Goal: Information Seeking & Learning: Learn about a topic

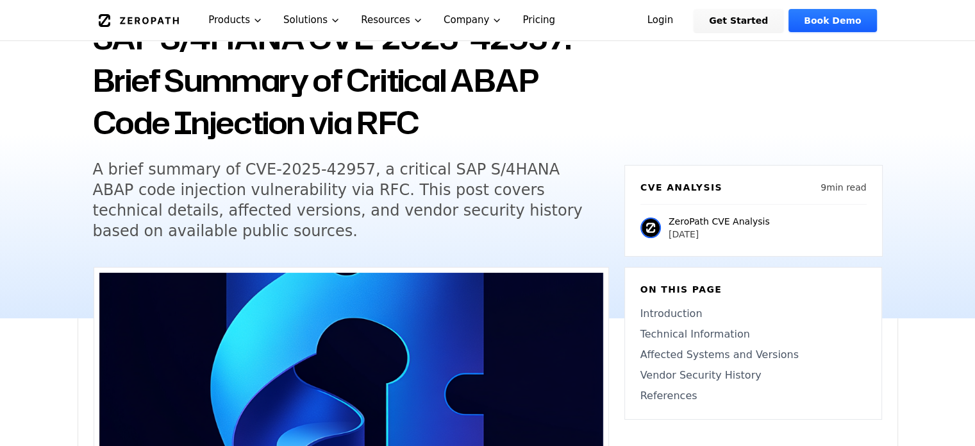
scroll to position [128, 0]
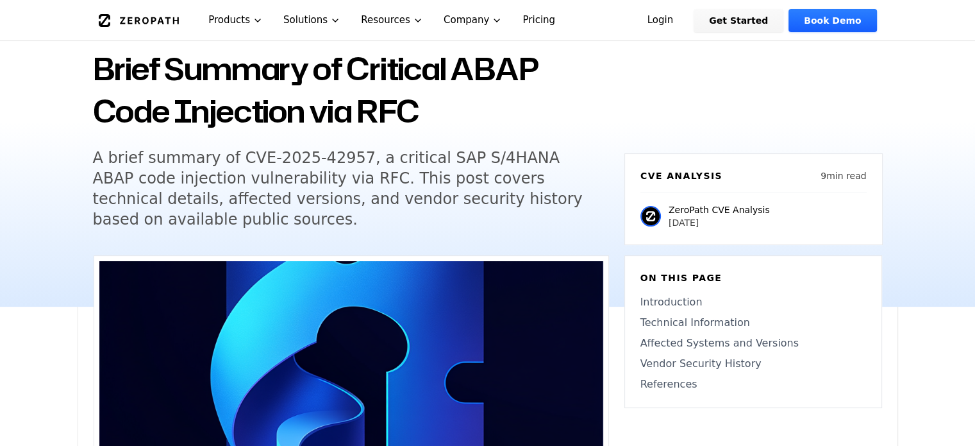
click at [120, 171] on h5 "A brief summary of CVE-2025-42957, a critical SAP S/4HANA ABAP code injection v…" at bounding box center [339, 188] width 493 height 82
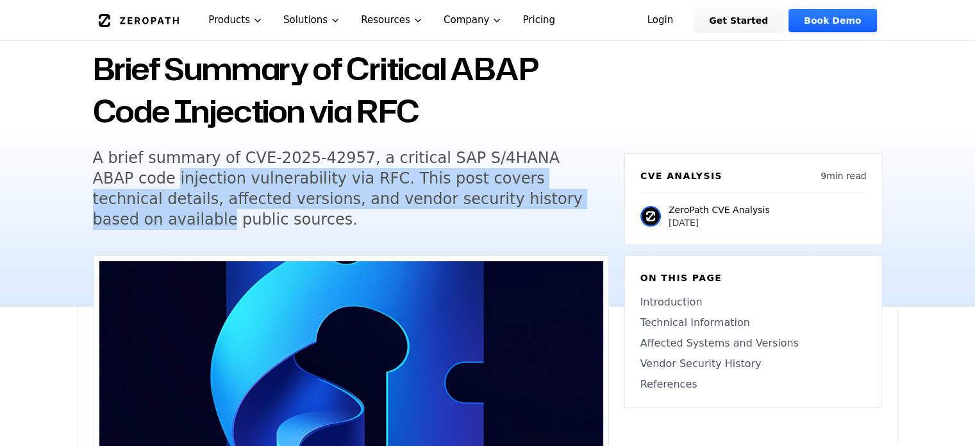
drag, startPoint x: 120, startPoint y: 171, endPoint x: 518, endPoint y: 196, distance: 399.0
click at [451, 192] on h5 "A brief summary of CVE-2025-42957, a critical SAP S/4HANA ABAP code injection v…" at bounding box center [339, 188] width 493 height 82
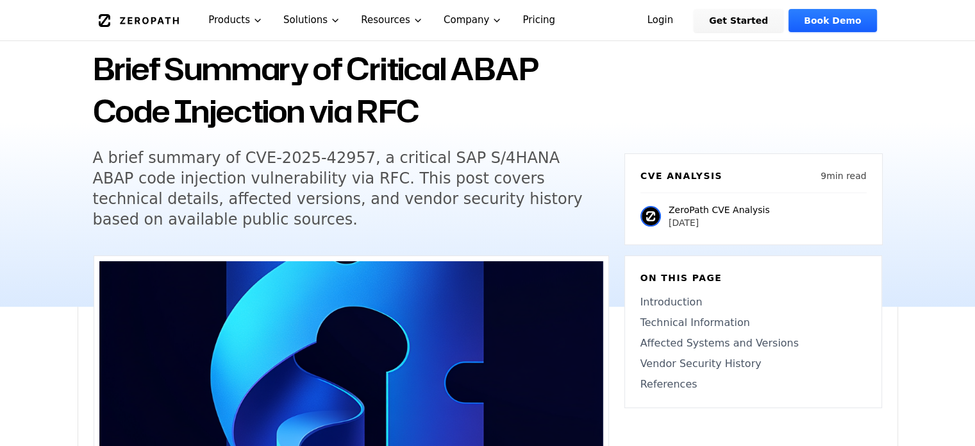
click at [519, 196] on h5 "A brief summary of CVE-2025-42957, a critical SAP S/4HANA ABAP code injection v…" at bounding box center [339, 188] width 493 height 82
click at [493, 176] on h5 "A brief summary of CVE-2025-42957, a critical SAP S/4HANA ABAP code injection v…" at bounding box center [339, 188] width 493 height 82
click at [111, 191] on h5 "A brief summary of CVE-2025-42957, a critical SAP S/4HANA ABAP code injection v…" at bounding box center [339, 188] width 493 height 82
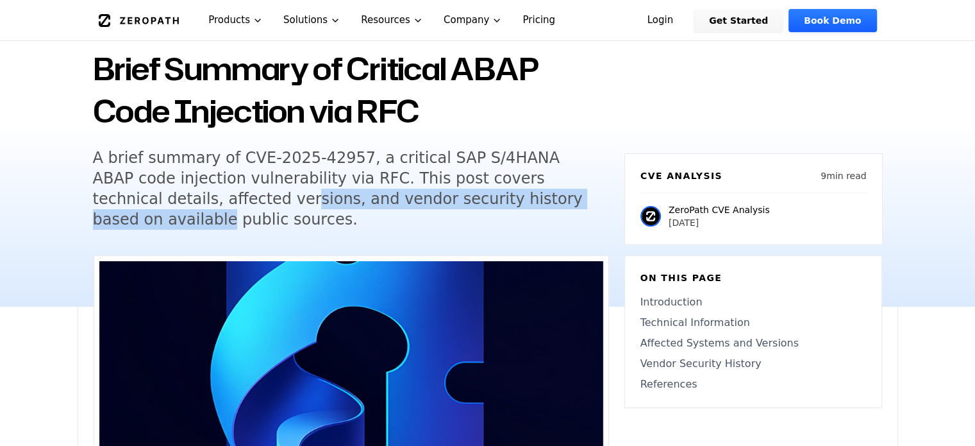
drag, startPoint x: 111, startPoint y: 191, endPoint x: 514, endPoint y: 197, distance: 403.4
click at [510, 198] on h5 "A brief summary of CVE-2025-42957, a critical SAP S/4HANA ABAP code injection v…" at bounding box center [339, 188] width 493 height 82
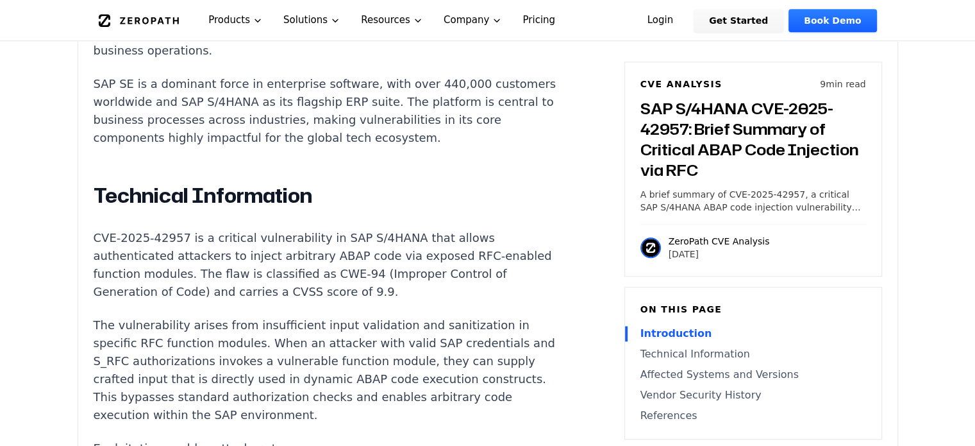
scroll to position [962, 0]
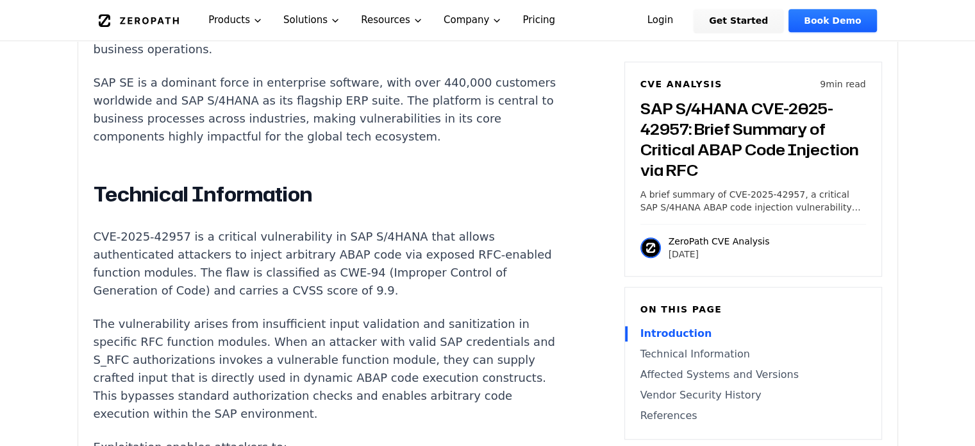
click at [201, 228] on p "CVE-2025-42957 is a critical vulnerability in SAP S/4HANA that allows authentic…" at bounding box center [332, 264] width 477 height 72
drag, startPoint x: 201, startPoint y: 198, endPoint x: 307, endPoint y: 202, distance: 105.9
click at [307, 228] on p "CVE-2025-42957 is a critical vulnerability in SAP S/4HANA that allows authentic…" at bounding box center [332, 264] width 477 height 72
click at [336, 234] on p "CVE-2025-42957 is a critical vulnerability in SAP S/4HANA that allows authentic…" at bounding box center [332, 264] width 477 height 72
click at [105, 228] on p "CVE-2025-42957 is a critical vulnerability in SAP S/4HANA that allows authentic…" at bounding box center [332, 264] width 477 height 72
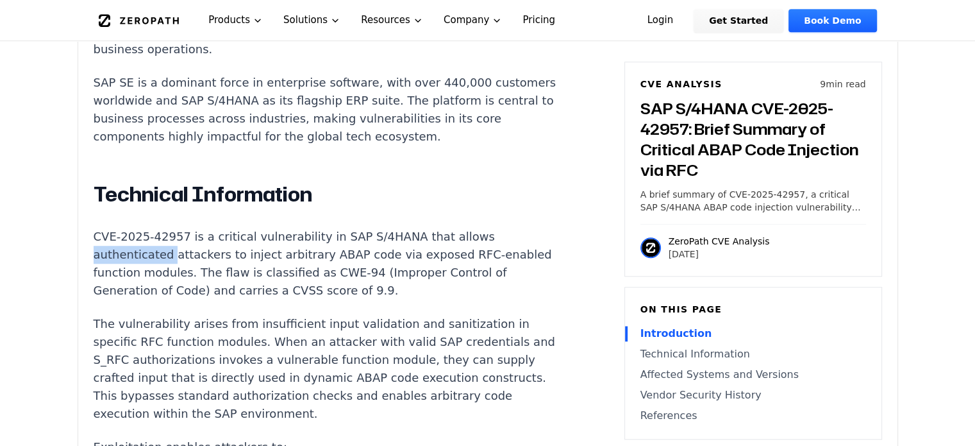
click at [105, 228] on p "CVE-2025-42957 is a critical vulnerability in SAP S/4HANA that allows authentic…" at bounding box center [332, 264] width 477 height 72
click at [196, 237] on p "CVE-2025-42957 is a critical vulnerability in SAP S/4HANA that allows authentic…" at bounding box center [332, 264] width 477 height 72
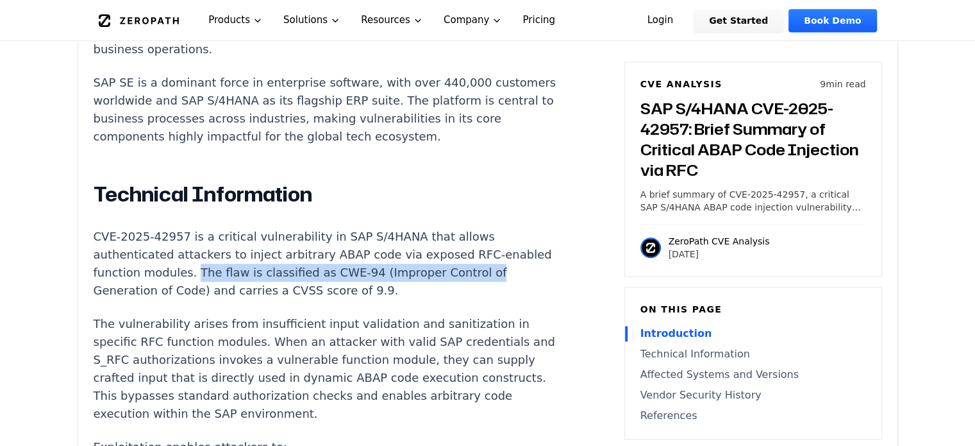
drag, startPoint x: 196, startPoint y: 237, endPoint x: 454, endPoint y: 239, distance: 257.8
click at [454, 239] on p "CVE-2025-42957 is a critical vulnerability in SAP S/4HANA that allows authentic…" at bounding box center [332, 264] width 477 height 72
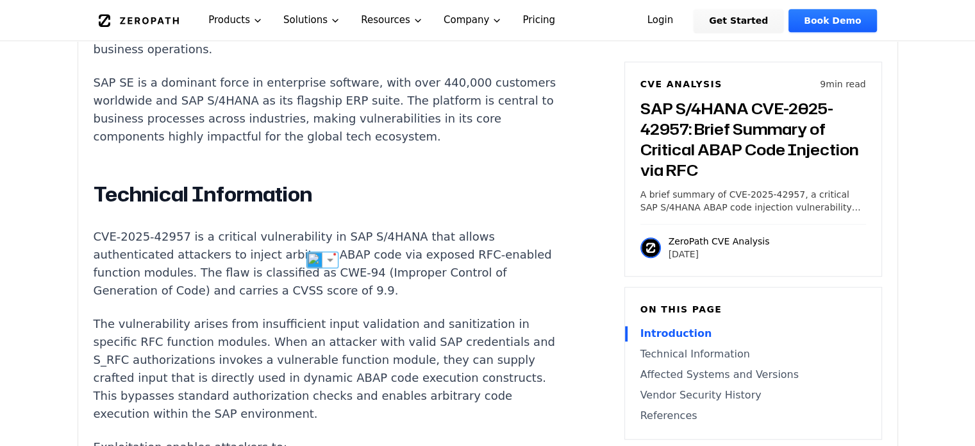
click at [195, 315] on p "The vulnerability arises from insufficient input validation and sanitization in…" at bounding box center [332, 369] width 477 height 108
click at [214, 241] on p "CVE-2025-42957 is a critical vulnerability in SAP S/4HANA that allows authentic…" at bounding box center [332, 264] width 477 height 72
click at [255, 315] on p "The vulnerability arises from insufficient input validation and sanitization in…" at bounding box center [332, 369] width 477 height 108
click at [267, 235] on p "CVE-2025-42957 is a critical vulnerability in SAP S/4HANA that allows authentic…" at bounding box center [332, 264] width 477 height 72
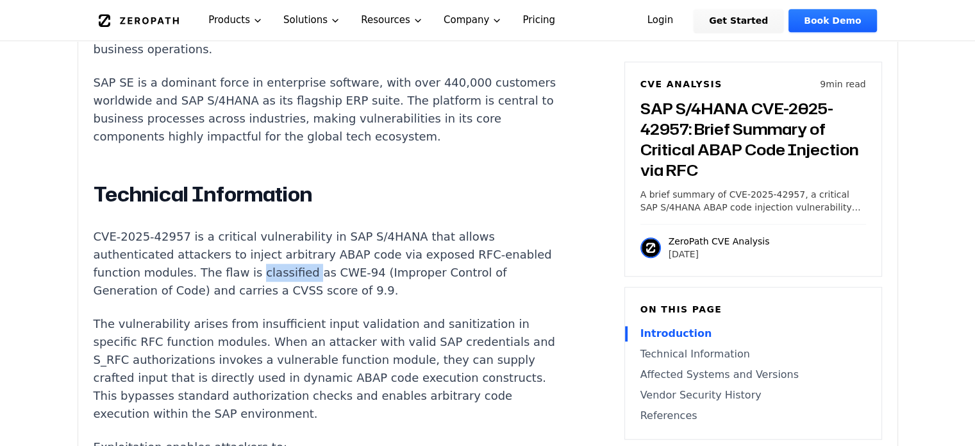
click at [267, 235] on p "CVE-2025-42957 is a critical vulnerability in SAP S/4HANA that allows authentic…" at bounding box center [332, 264] width 477 height 72
click at [355, 315] on p "The vulnerability arises from insufficient input validation and sanitization in…" at bounding box center [332, 369] width 477 height 108
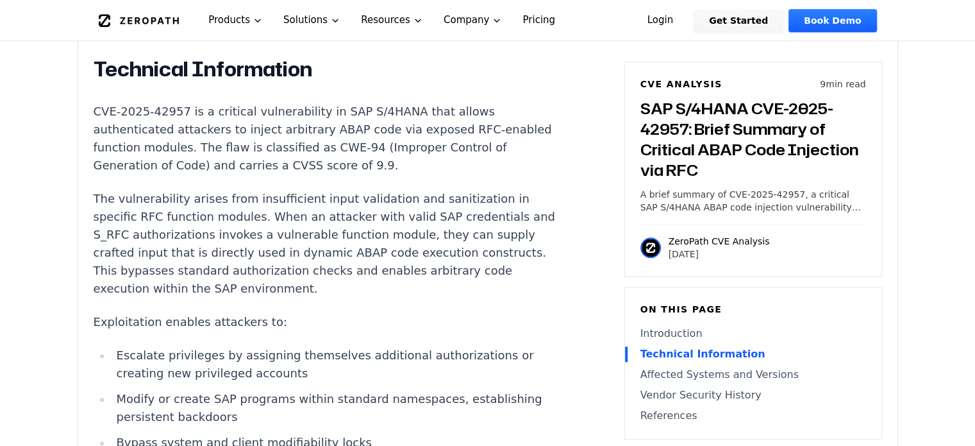
scroll to position [1090, 0]
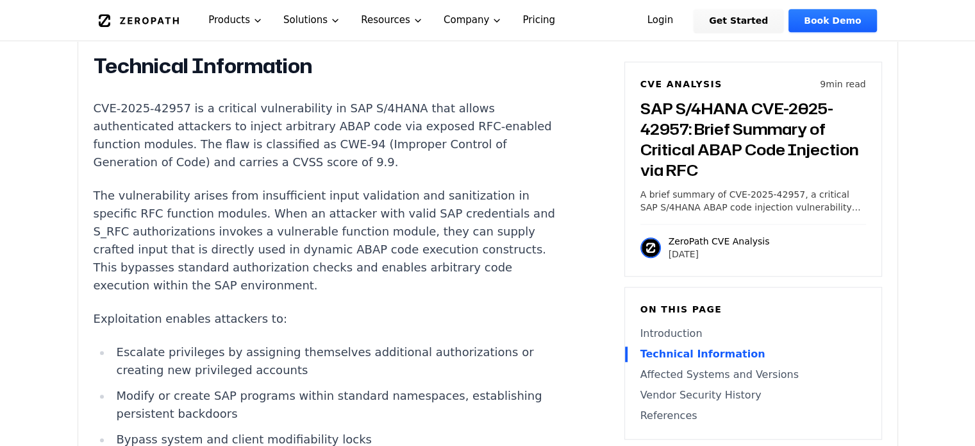
click at [153, 187] on p "The vulnerability arises from insufficient input validation and sanitization in…" at bounding box center [332, 241] width 477 height 108
click at [262, 187] on p "The vulnerability arises from insufficient input validation and sanitization in…" at bounding box center [332, 241] width 477 height 108
click at [113, 187] on p "The vulnerability arises from insufficient input validation and sanitization in…" at bounding box center [332, 241] width 477 height 108
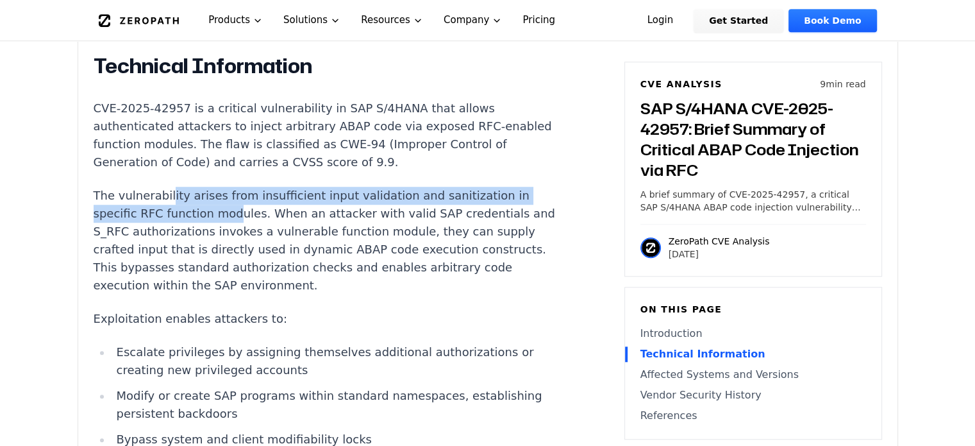
drag, startPoint x: 223, startPoint y: 176, endPoint x: 164, endPoint y: 163, distance: 60.5
click at [164, 187] on p "The vulnerability arises from insufficient input validation and sanitization in…" at bounding box center [332, 241] width 477 height 108
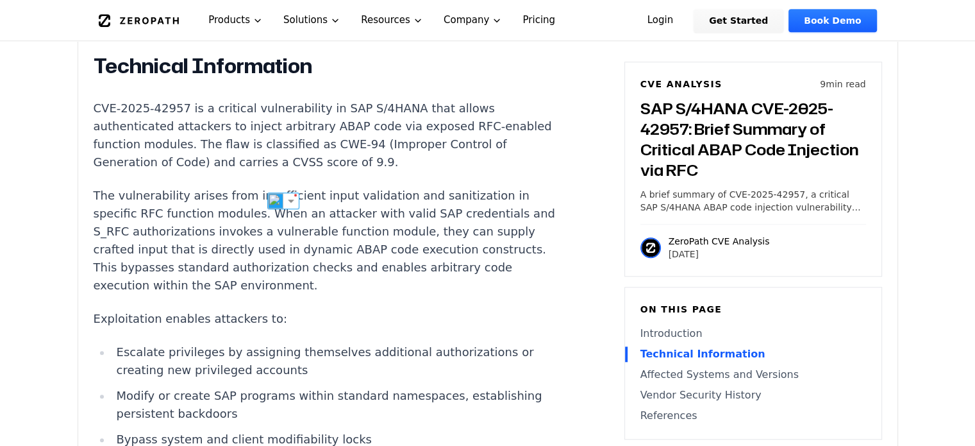
click at [249, 225] on p "The vulnerability arises from insufficient input validation and sanitization in…" at bounding box center [332, 241] width 477 height 108
click at [375, 187] on p "The vulnerability arises from insufficient input validation and sanitization in…" at bounding box center [332, 241] width 477 height 108
click at [453, 187] on p "The vulnerability arises from insufficient input validation and sanitization in…" at bounding box center [332, 241] width 477 height 108
drag, startPoint x: 453, startPoint y: 176, endPoint x: 380, endPoint y: 180, distance: 73.2
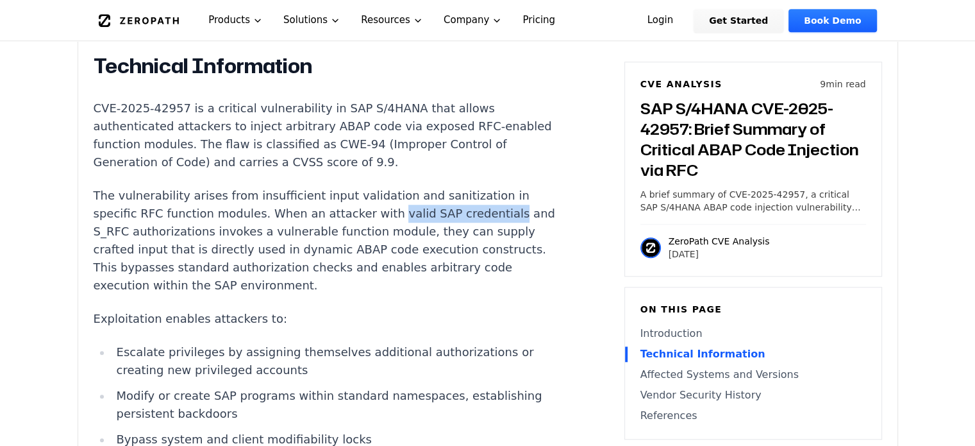
click at [380, 187] on p "The vulnerability arises from insufficient input validation and sanitization in…" at bounding box center [332, 241] width 477 height 108
click at [413, 201] on img at bounding box center [414, 200] width 17 height 17
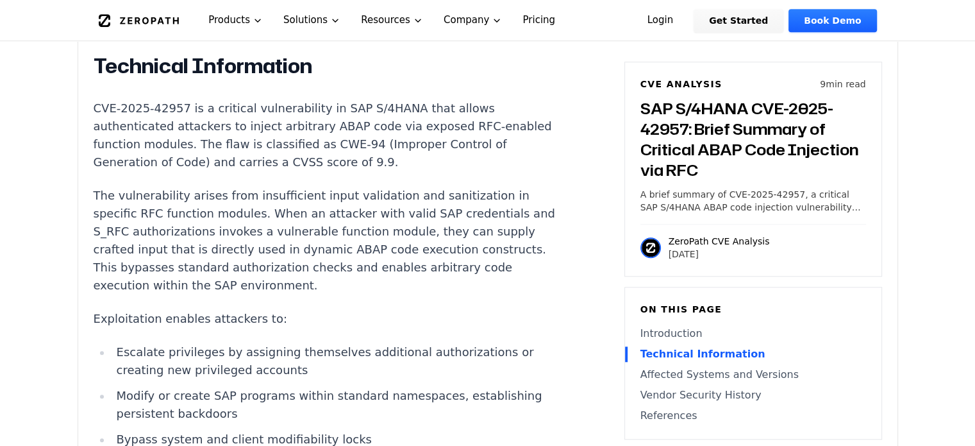
click at [158, 200] on p "The vulnerability arises from insufficient input validation and sanitization in…" at bounding box center [332, 241] width 477 height 108
drag, startPoint x: 158, startPoint y: 200, endPoint x: 105, endPoint y: 200, distance: 53.2
click at [105, 200] on p "The vulnerability arises from insufficient input validation and sanitization in…" at bounding box center [332, 241] width 477 height 108
click at [262, 252] on p "The vulnerability arises from insufficient input validation and sanitization in…" at bounding box center [332, 241] width 477 height 108
click at [218, 196] on p "The vulnerability arises from insufficient input validation and sanitization in…" at bounding box center [332, 241] width 477 height 108
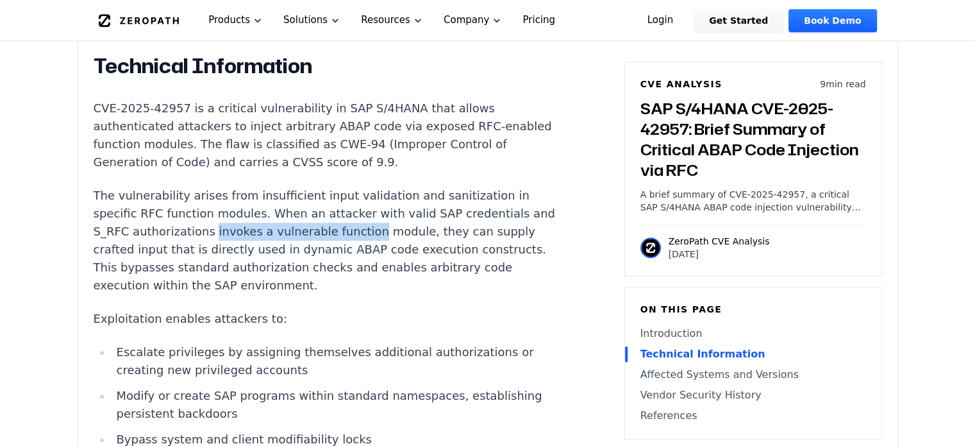
drag, startPoint x: 218, startPoint y: 196, endPoint x: 344, endPoint y: 200, distance: 125.7
click at [344, 200] on p "The vulnerability arises from insufficient input validation and sanitization in…" at bounding box center [332, 241] width 477 height 108
click at [392, 218] on p "The vulnerability arises from insufficient input validation and sanitization in…" at bounding box center [332, 241] width 477 height 108
click at [97, 217] on p "The vulnerability arises from insufficient input validation and sanitization in…" at bounding box center [332, 241] width 477 height 108
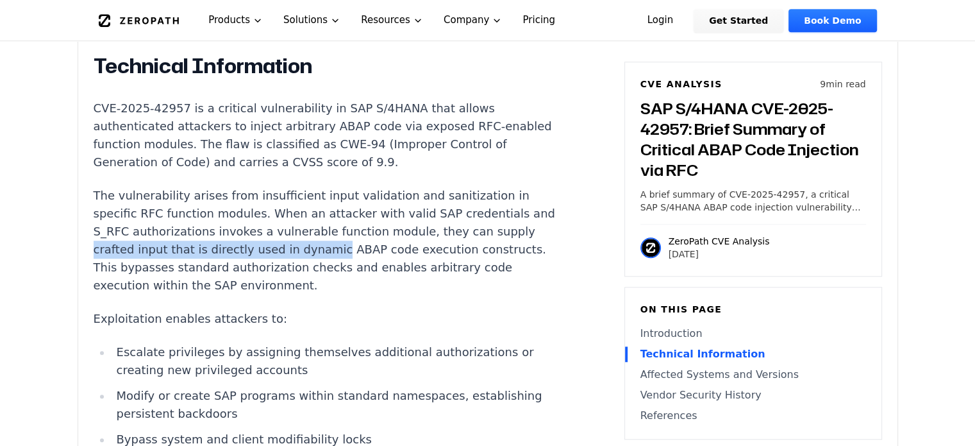
drag, startPoint x: 97, startPoint y: 217, endPoint x: 310, endPoint y: 221, distance: 212.3
click at [310, 221] on p "The vulnerability arises from insufficient input validation and sanitization in…" at bounding box center [332, 241] width 477 height 108
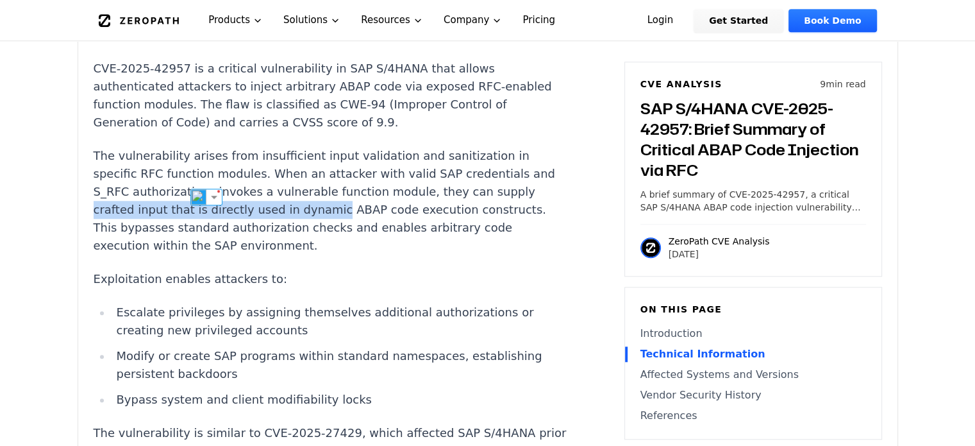
scroll to position [1154, 0]
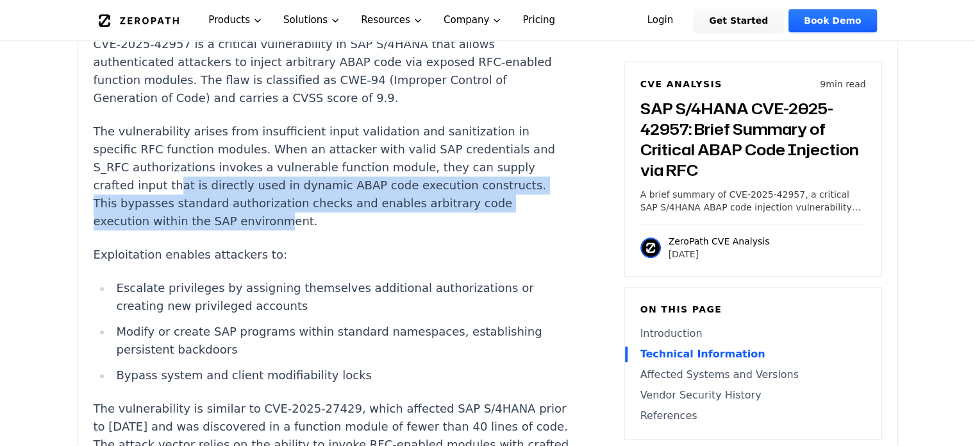
drag, startPoint x: 273, startPoint y: 190, endPoint x: 174, endPoint y: 150, distance: 107.1
click at [174, 150] on p "The vulnerability arises from insufficient input validation and sanitization in…" at bounding box center [332, 176] width 477 height 108
click at [208, 189] on p "The vulnerability arises from insufficient input validation and sanitization in…" at bounding box center [332, 176] width 477 height 108
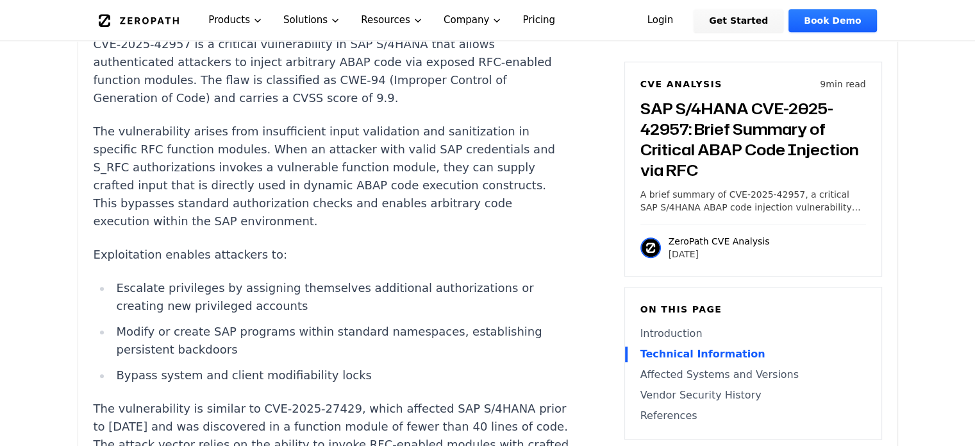
click at [110, 246] on p "Exploitation enables attackers to:" at bounding box center [332, 255] width 477 height 18
drag, startPoint x: 110, startPoint y: 216, endPoint x: 247, endPoint y: 214, distance: 136.6
click at [247, 246] on p "Exploitation enables attackers to:" at bounding box center [332, 255] width 477 height 18
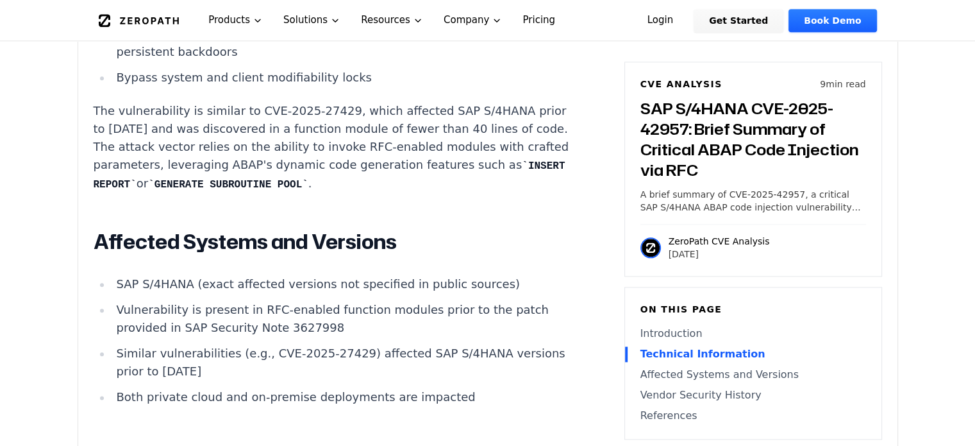
scroll to position [1475, 0]
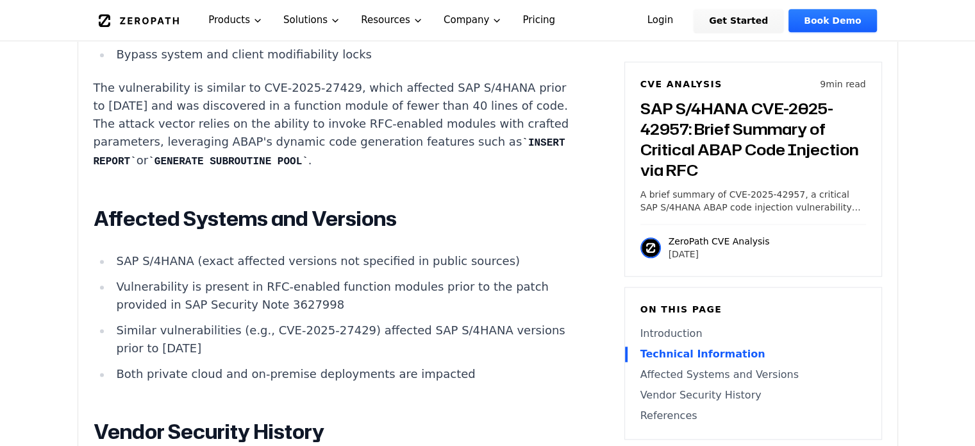
click at [130, 206] on h2 "Affected Systems and Versions" at bounding box center [332, 219] width 477 height 26
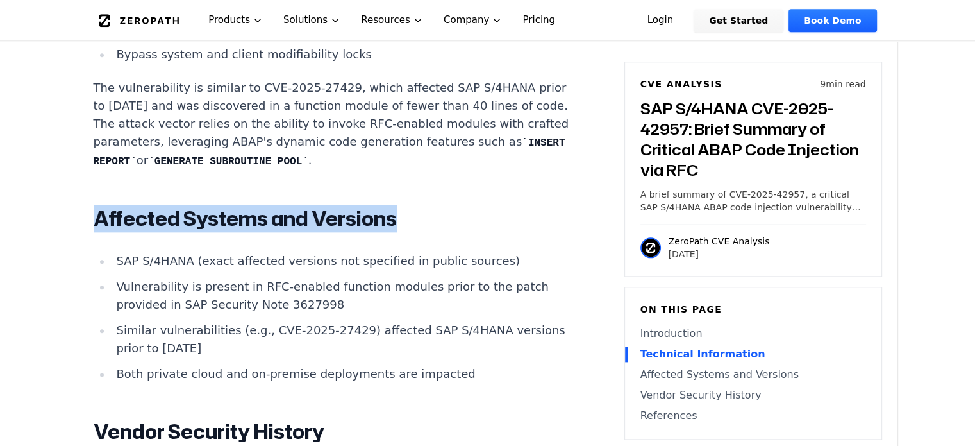
drag, startPoint x: 130, startPoint y: 187, endPoint x: 354, endPoint y: 198, distance: 224.0
click at [372, 206] on h2 "Affected Systems and Versions" at bounding box center [332, 219] width 477 height 26
click at [236, 211] on img at bounding box center [237, 211] width 17 height 17
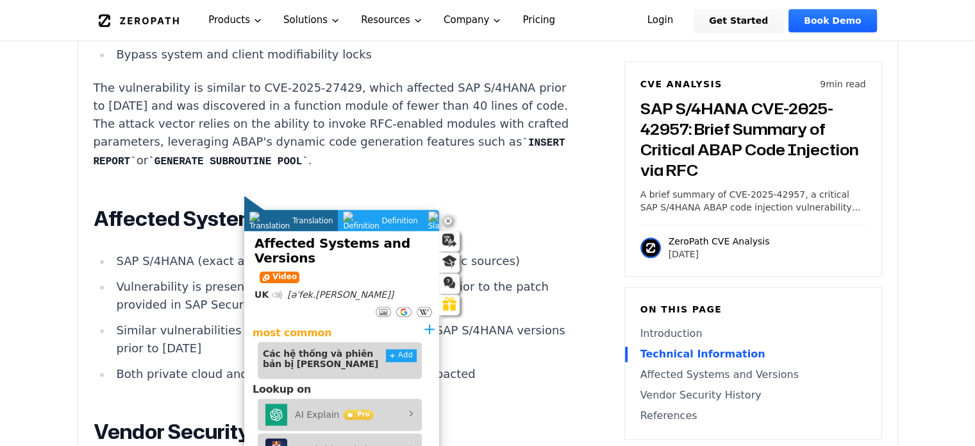
click at [136, 252] on ul "SAP S/4HANA (exact affected versions not specified in public sources) Vulnerabi…" at bounding box center [332, 317] width 477 height 131
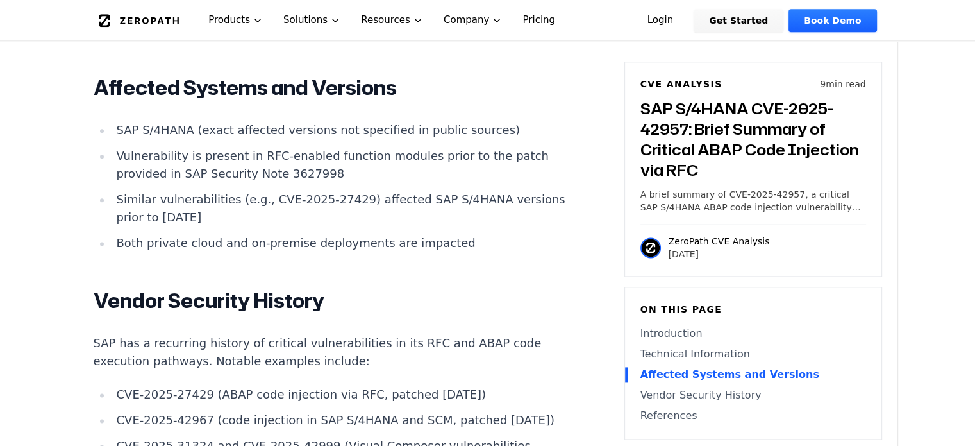
scroll to position [1731, 0]
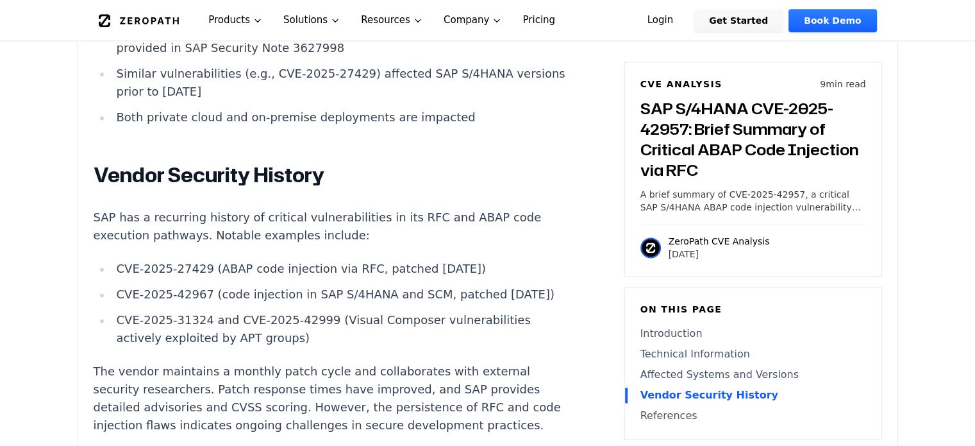
click at [138, 208] on p "SAP has a recurring history of critical vulnerabilities in its RFC and ABAP cod…" at bounding box center [332, 226] width 477 height 36
drag, startPoint x: 138, startPoint y: 182, endPoint x: 221, endPoint y: 178, distance: 82.8
click at [221, 208] on p "SAP has a recurring history of critical vulnerabilities in its RFC and ABAP cod…" at bounding box center [332, 226] width 477 height 36
click at [176, 206] on img at bounding box center [176, 203] width 17 height 17
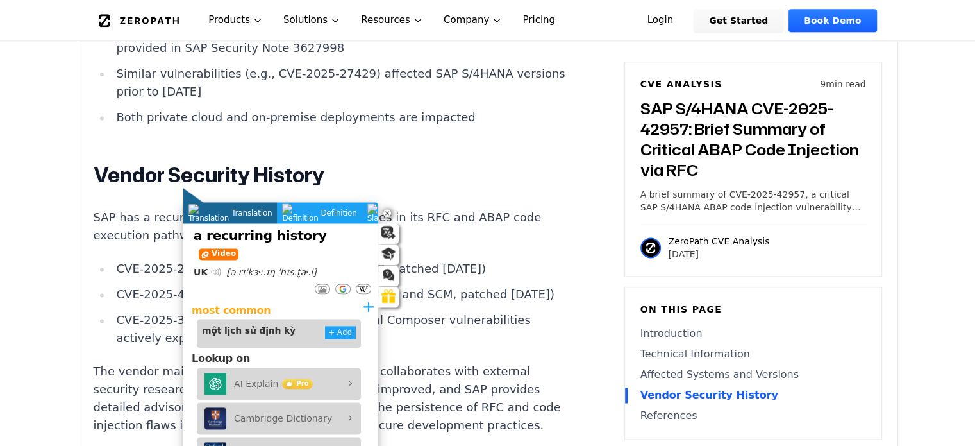
click at [319, 208] on p "SAP has a recurring history of critical vulnerabilities in its RFC and ABAP cod…" at bounding box center [332, 226] width 477 height 36
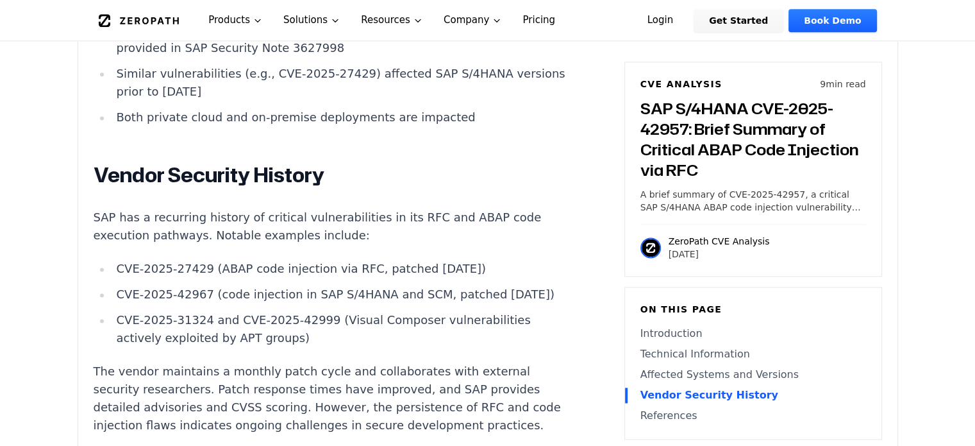
click at [257, 208] on p "SAP has a recurring history of critical vulnerabilities in its RFC and ABAP cod…" at bounding box center [332, 226] width 477 height 36
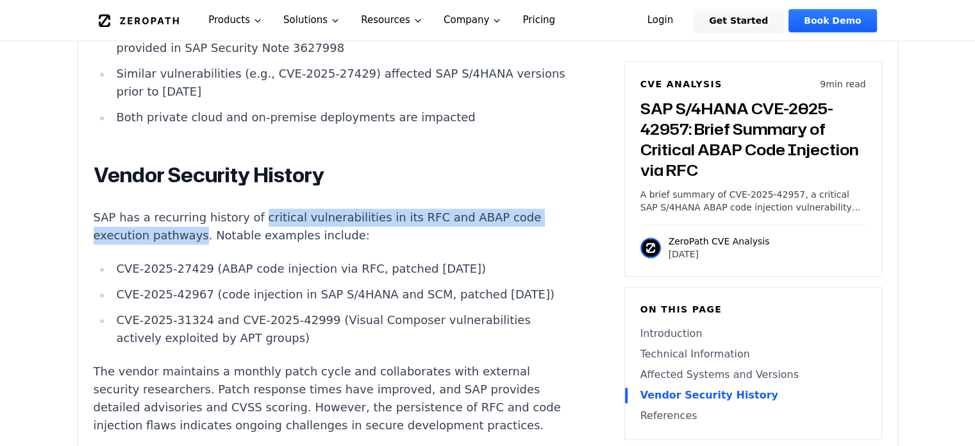
drag, startPoint x: 257, startPoint y: 182, endPoint x: 179, endPoint y: 201, distance: 79.9
click at [179, 208] on p "SAP has a recurring history of critical vulnerabilities in its RFC and ABAP cod…" at bounding box center [332, 226] width 477 height 36
click at [280, 221] on img at bounding box center [281, 221] width 17 height 17
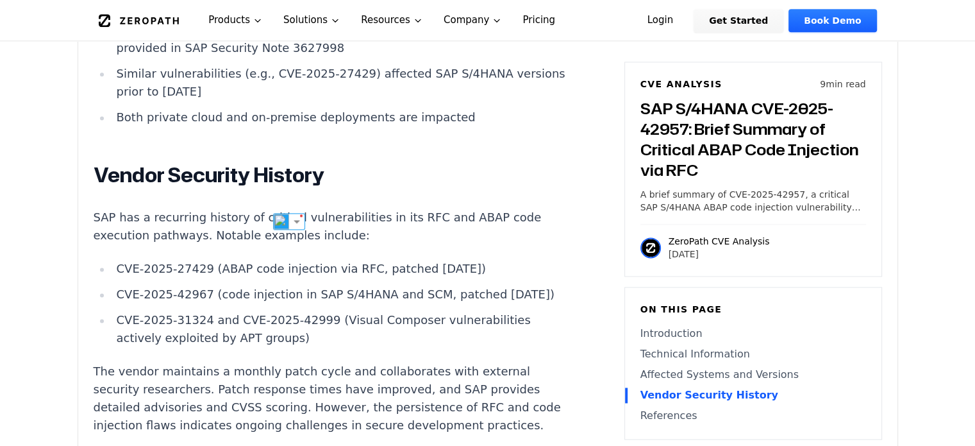
click at [166, 260] on li "CVE-2025-27429 (ABAP code injection via RFC, patched [DATE])" at bounding box center [341, 269] width 459 height 18
click at [210, 208] on p "SAP has a recurring history of critical vulnerabilities in its RFC and ABAP cod…" at bounding box center [332, 226] width 477 height 36
drag, startPoint x: 210, startPoint y: 199, endPoint x: 320, endPoint y: 198, distance: 109.7
click at [320, 208] on p "SAP has a recurring history of critical vulnerabilities in its RFC and ABAP cod…" at bounding box center [332, 226] width 477 height 36
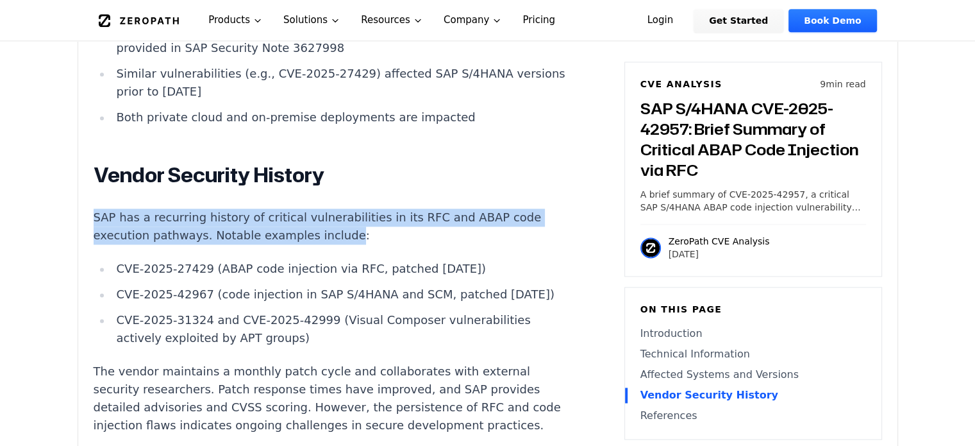
drag, startPoint x: 92, startPoint y: 181, endPoint x: 312, endPoint y: 207, distance: 220.9
click at [283, 223] on img at bounding box center [281, 221] width 17 height 17
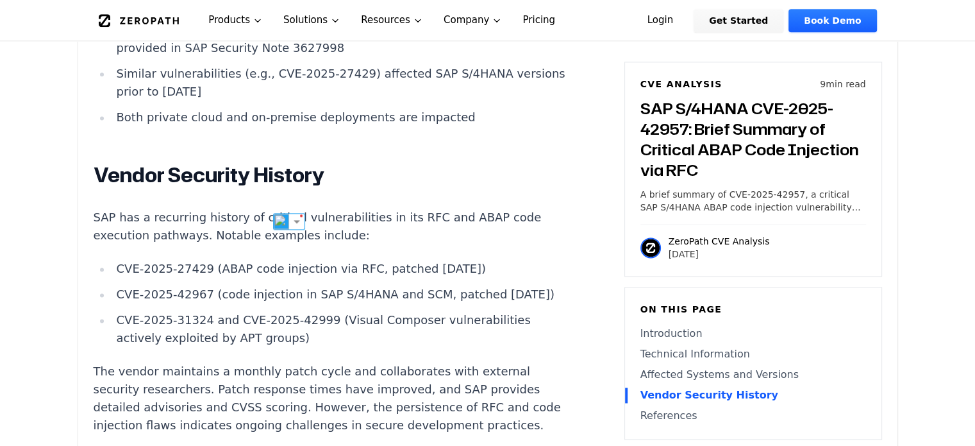
click at [136, 285] on li "CVE-2025-42967 (code injection in SAP S/4HANA and SCM, patched [DATE])" at bounding box center [341, 294] width 459 height 18
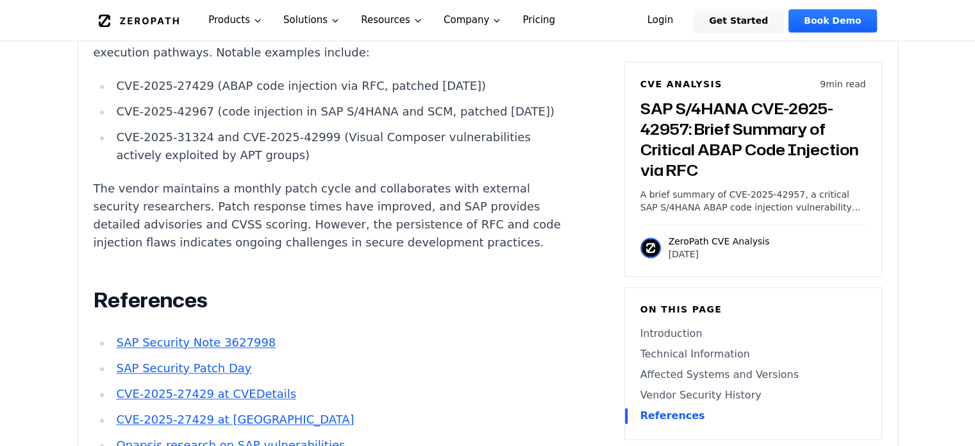
scroll to position [1603, 0]
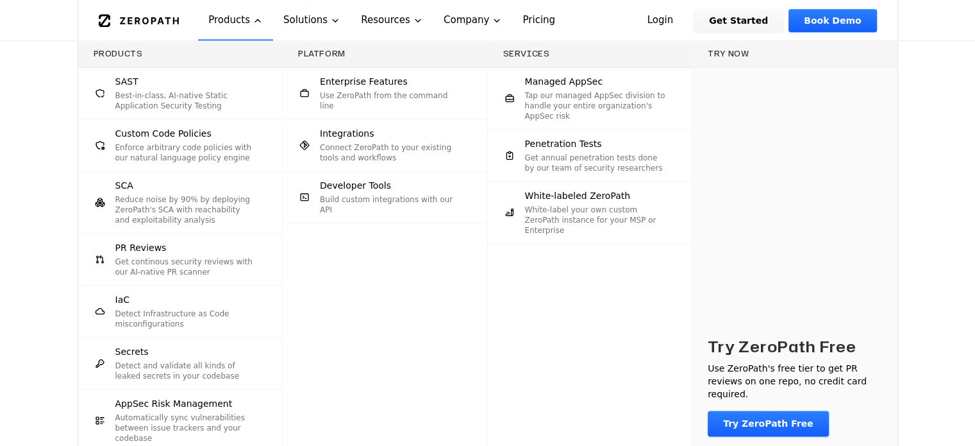
click at [488, 401] on div "Services Managed AppSec Tap our managed AppSec division to handle your entire o…" at bounding box center [590, 246] width 205 height 410
